Goal: Communication & Community: Answer question/provide support

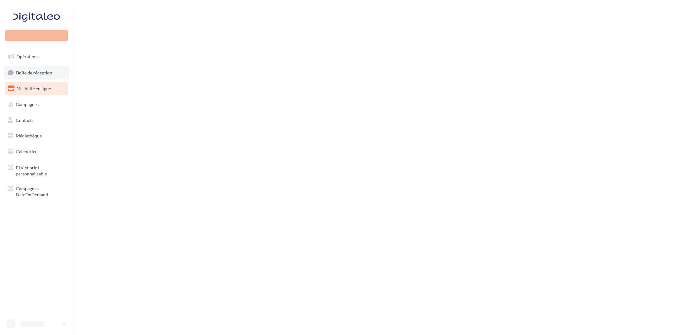
click at [34, 70] on span "Boîte de réception" at bounding box center [34, 72] width 36 height 5
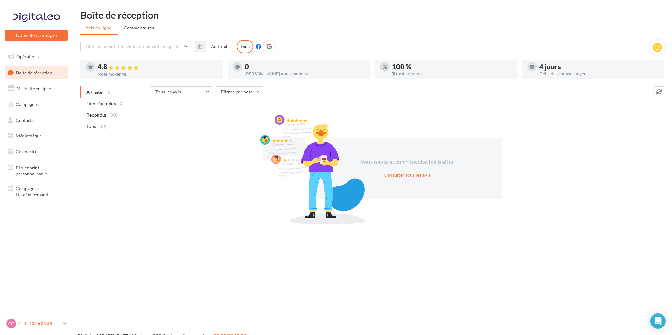
click at [28, 332] on div "CC CUP CAEN cupra_caen" at bounding box center [36, 326] width 73 height 17
click at [27, 327] on div "CC CUP CAEN cupra_caen" at bounding box center [33, 323] width 54 height 9
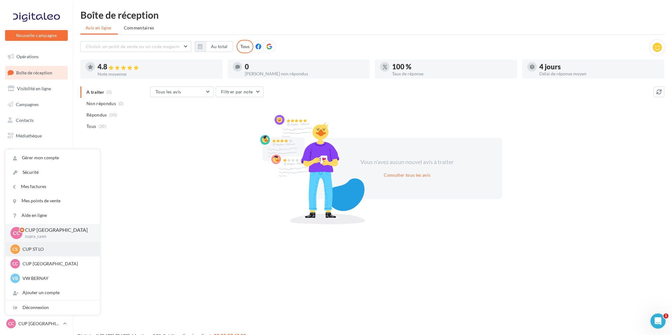
click at [41, 254] on div "CS CUP ST LO cupra-saintlo" at bounding box center [52, 248] width 84 height 9
